Goal: Go to known website: Access a specific website the user already knows

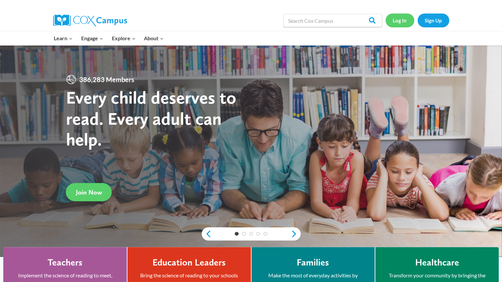
click at [397, 22] on link "Log In" at bounding box center [400, 21] width 29 height 14
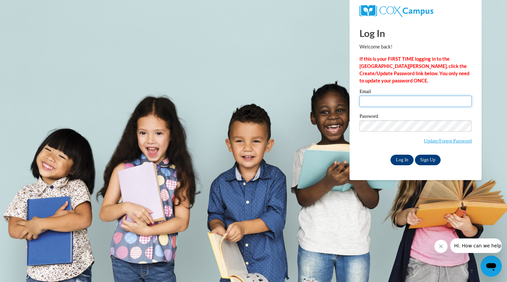
type input "raleighjoelene@aasd.k12.wi.us"
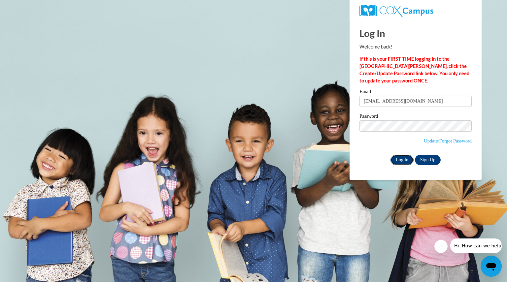
click at [398, 159] on input "Log In" at bounding box center [402, 160] width 23 height 11
